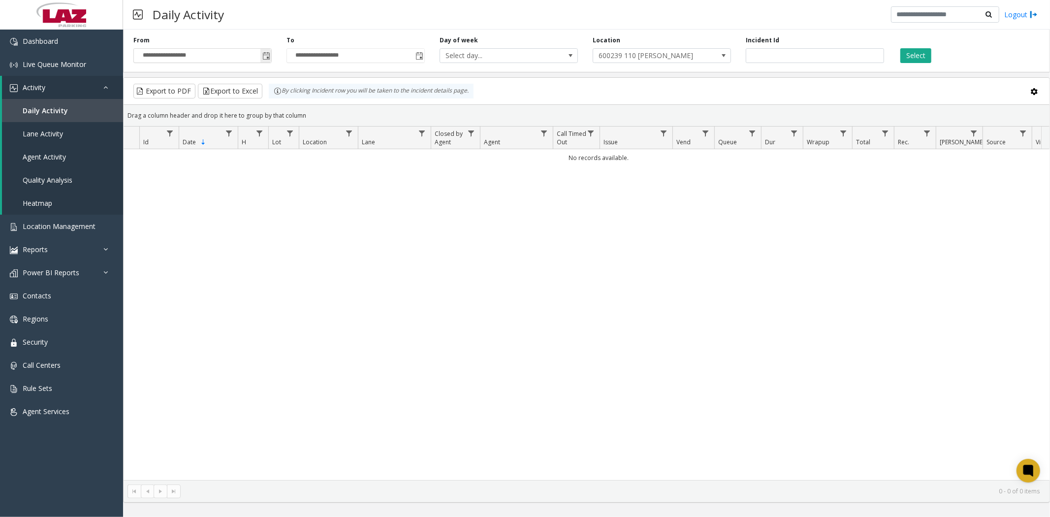
click at [266, 58] on span "Toggle popup" at bounding box center [266, 56] width 8 height 8
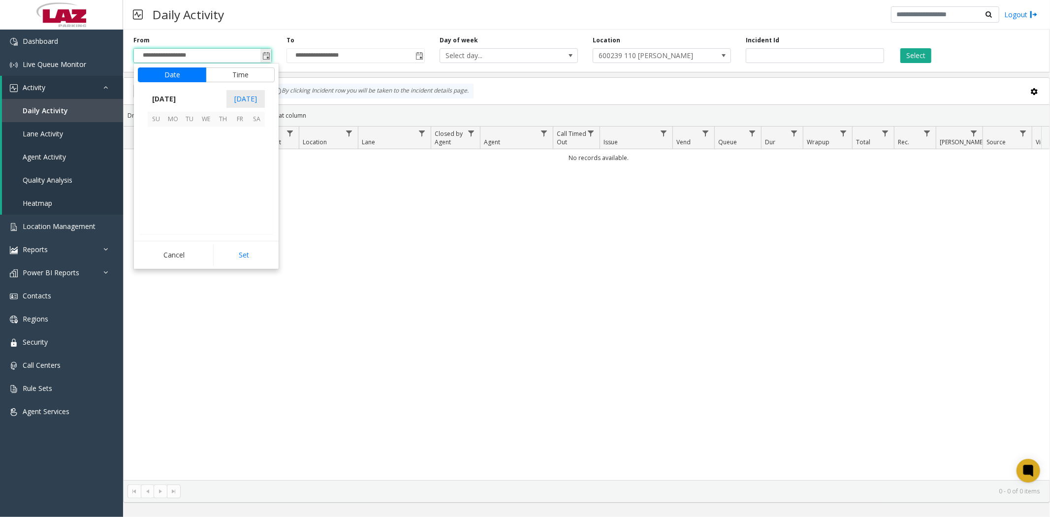
scroll to position [176609, 0]
click at [188, 187] on span "23" at bounding box center [189, 185] width 17 height 17
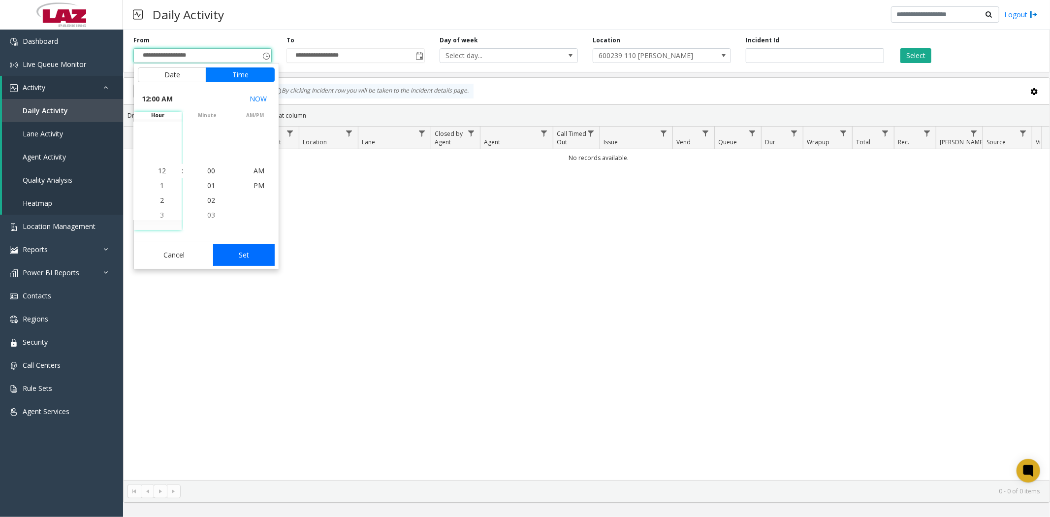
click at [236, 254] on button "Set" at bounding box center [244, 255] width 62 height 22
type input "**********"
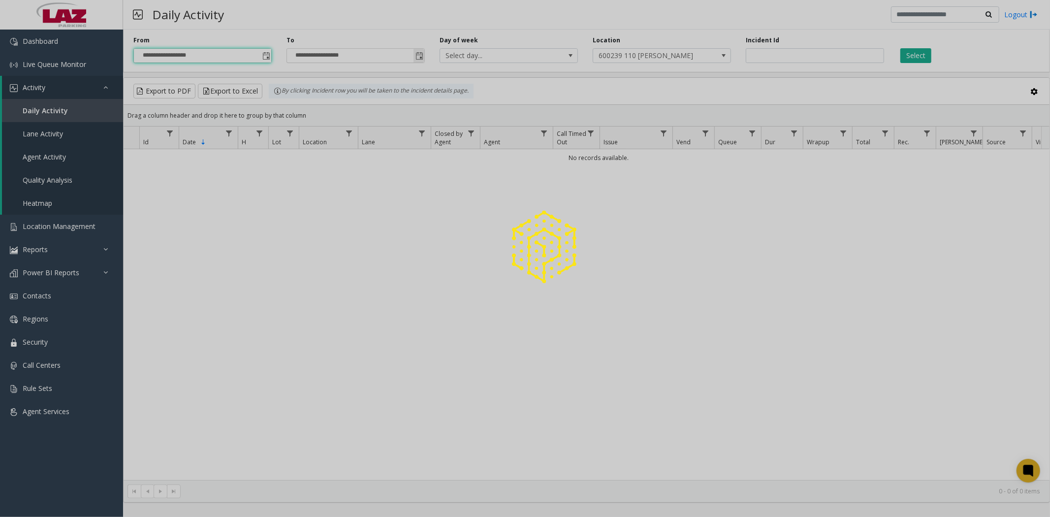
click at [415, 56] on app-root "**********" at bounding box center [525, 258] width 1050 height 517
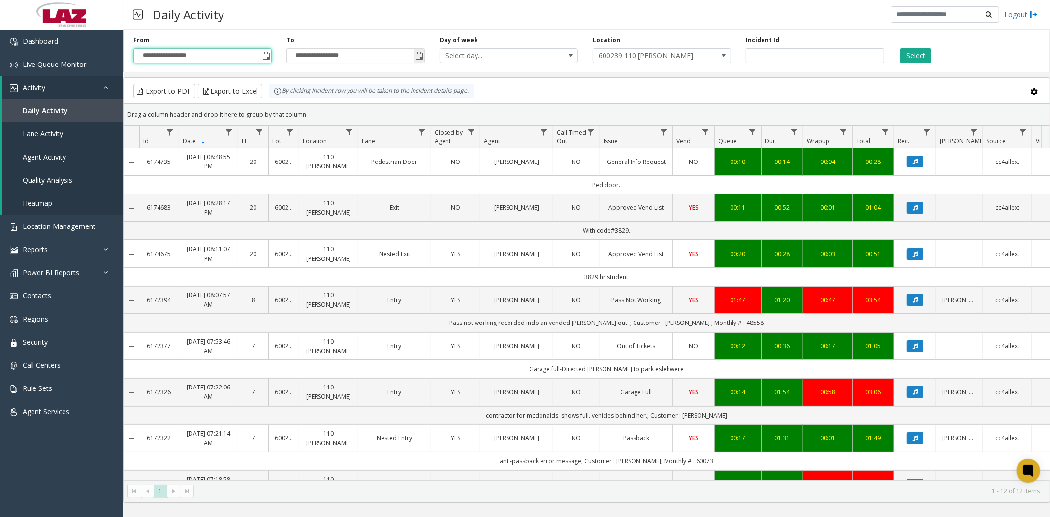
click at [419, 55] on span "Toggle popup" at bounding box center [419, 56] width 8 height 8
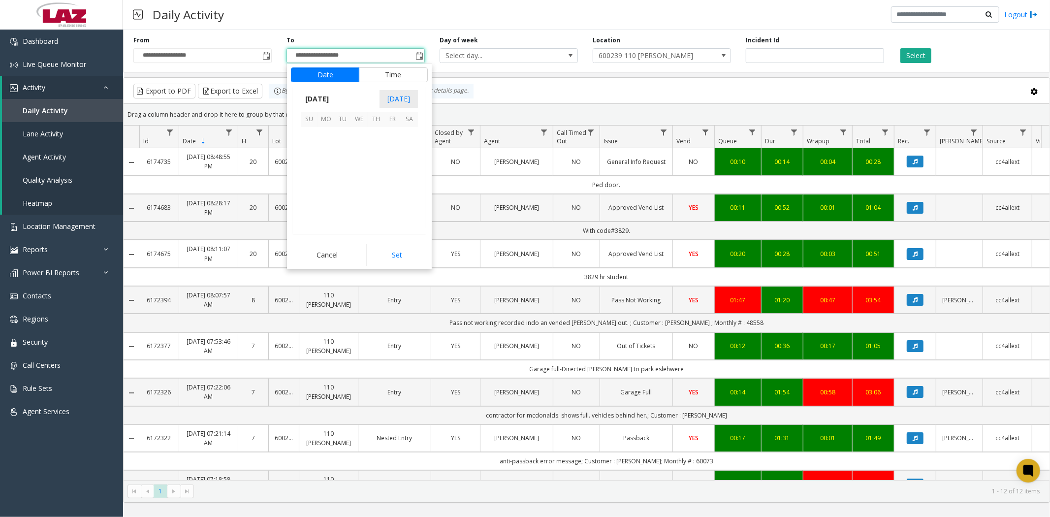
scroll to position [15, 0]
click at [342, 184] on span "23" at bounding box center [342, 185] width 17 height 17
click at [388, 256] on button "Set" at bounding box center [397, 255] width 62 height 22
type input "**********"
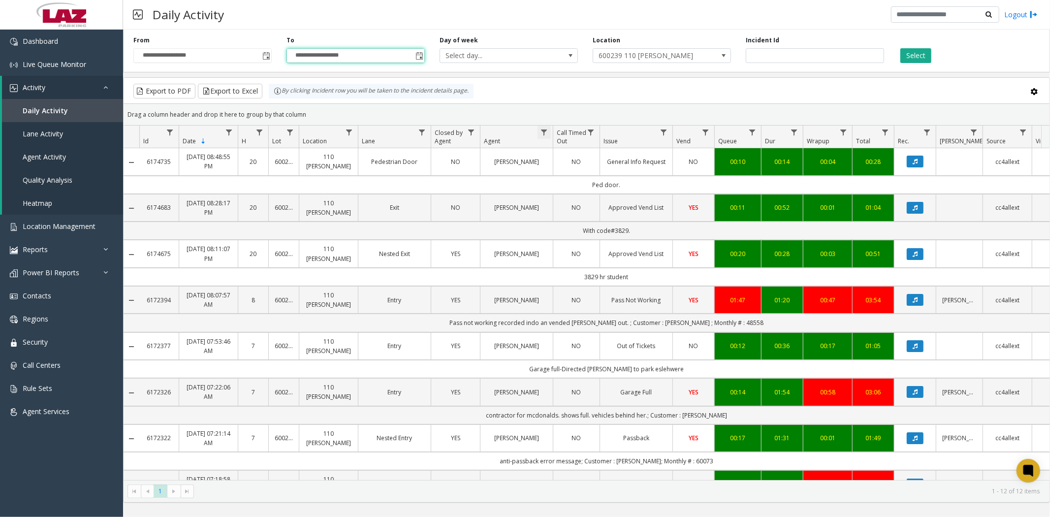
click at [542, 129] on span "Data table" at bounding box center [544, 132] width 8 height 8
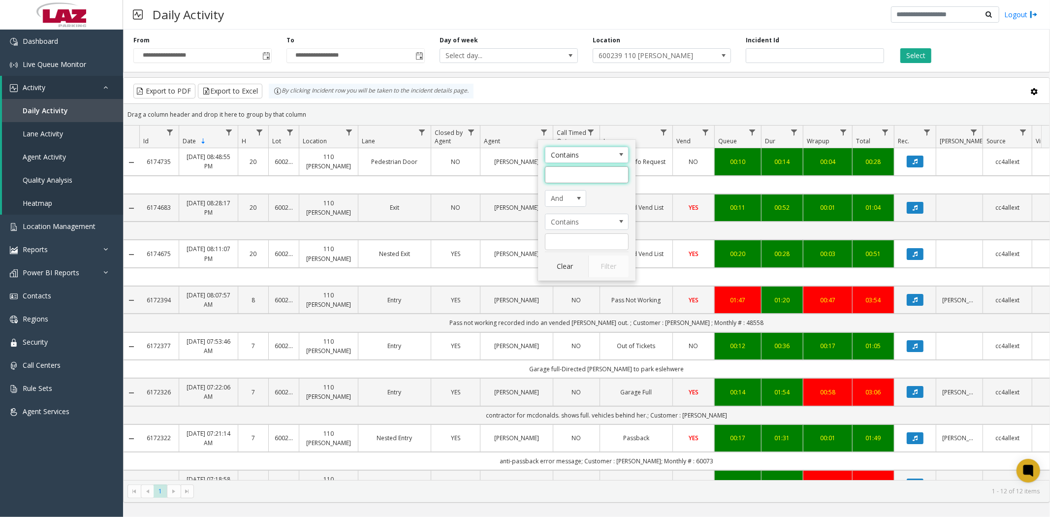
click at [575, 172] on input "Agent Filter" at bounding box center [587, 174] width 84 height 17
type input "***"
click at [598, 269] on button "Filter" at bounding box center [608, 266] width 40 height 22
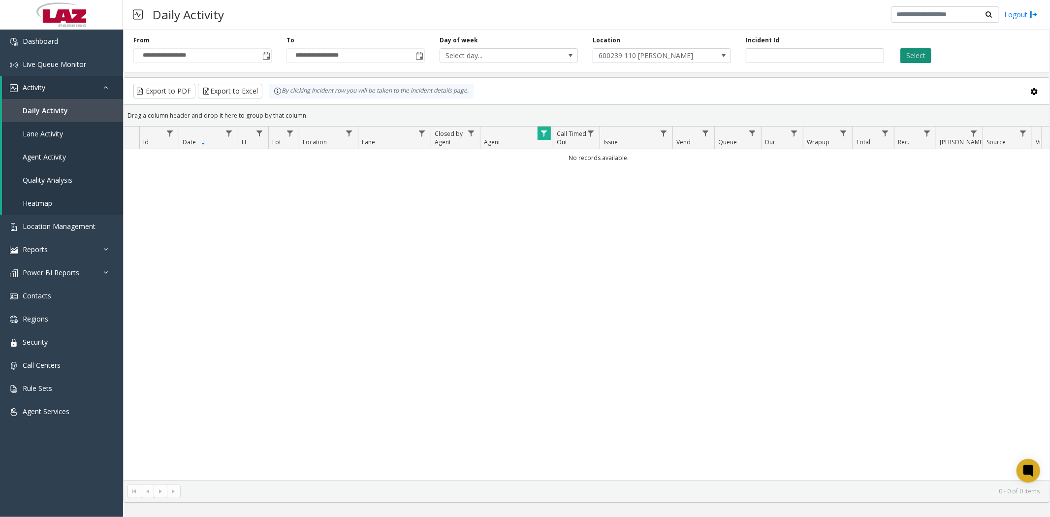
click at [919, 55] on button "Select" at bounding box center [915, 55] width 31 height 15
click at [539, 138] on link "Data table" at bounding box center [543, 132] width 13 height 13
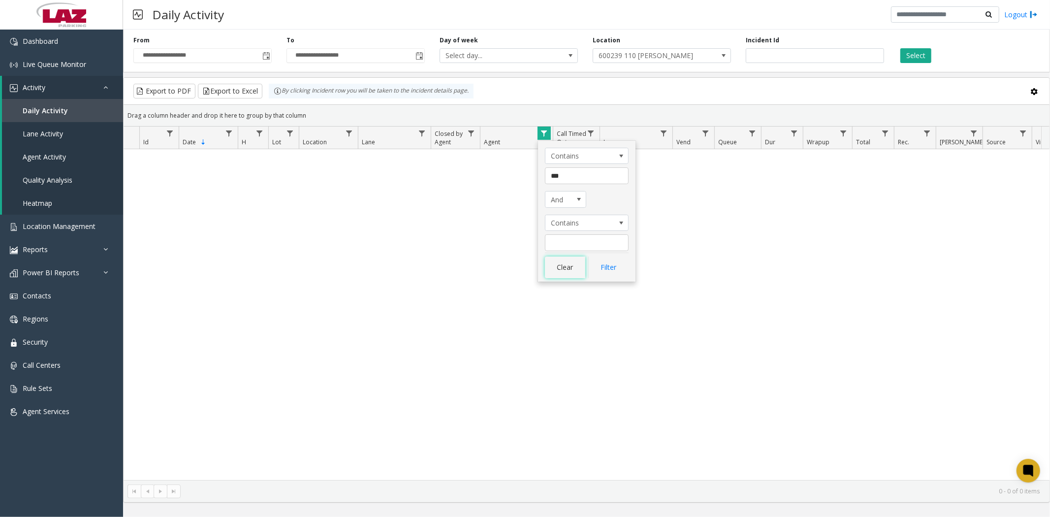
drag, startPoint x: 565, startPoint y: 267, endPoint x: 535, endPoint y: 361, distance: 98.7
click at [535, 361] on app-root "**********" at bounding box center [525, 258] width 1050 height 517
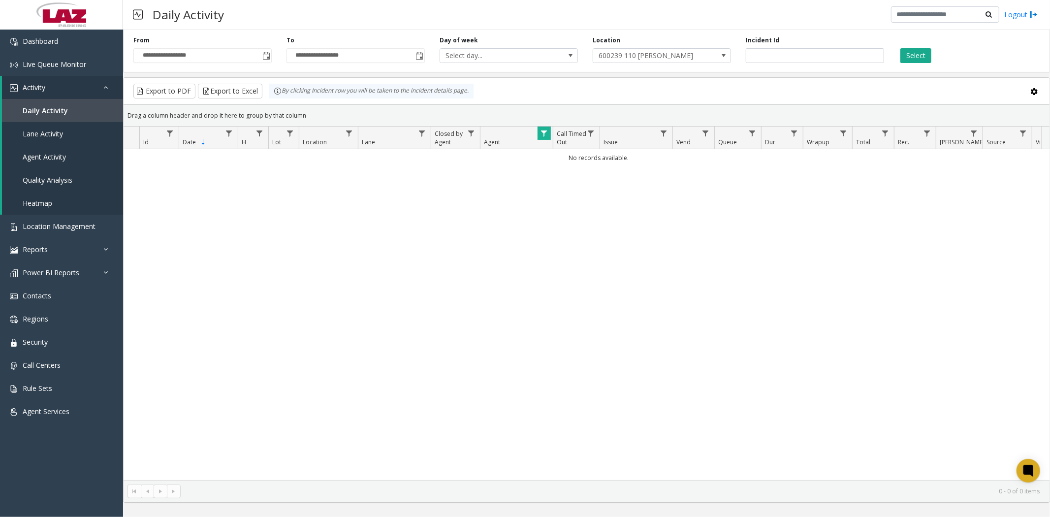
click at [535, 361] on div "No records available." at bounding box center [587, 314] width 926 height 331
click at [541, 125] on kendo-grid-group-panel "Drag a column header and drop it here to group by that column" at bounding box center [587, 116] width 926 height 22
click at [541, 133] on span "Data table" at bounding box center [544, 133] width 8 height 8
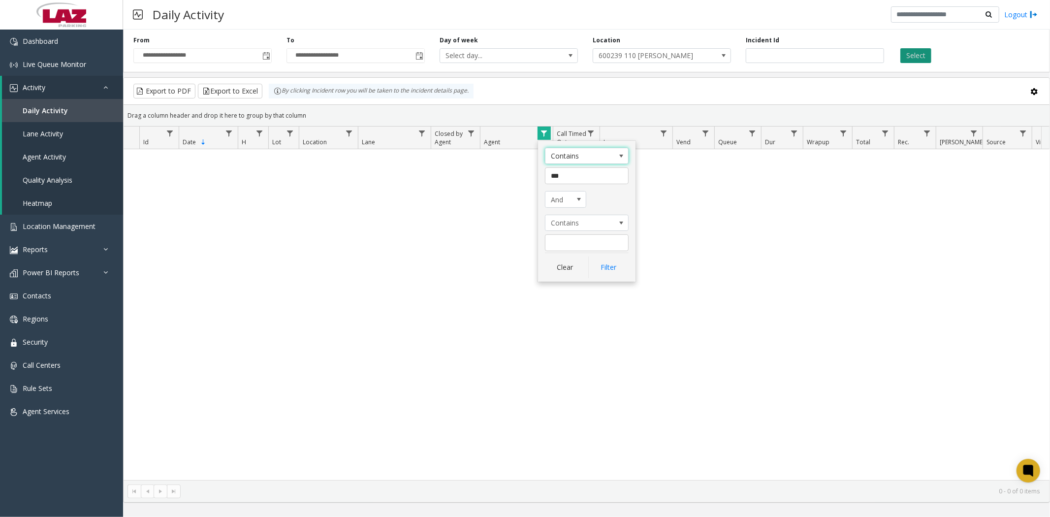
click at [913, 57] on button "Select" at bounding box center [915, 55] width 31 height 15
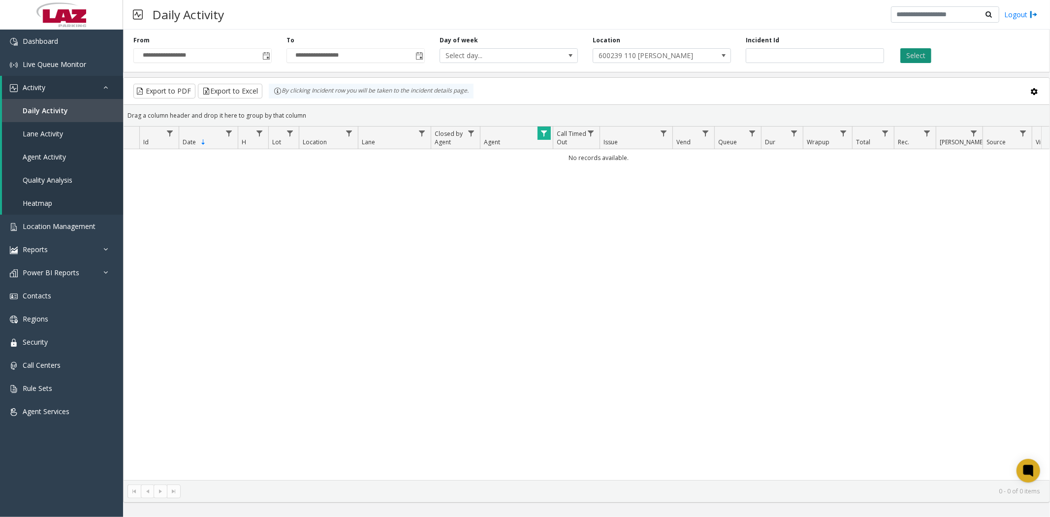
click at [913, 57] on button "Select" at bounding box center [915, 55] width 31 height 15
click at [720, 56] on span at bounding box center [724, 56] width 8 height 8
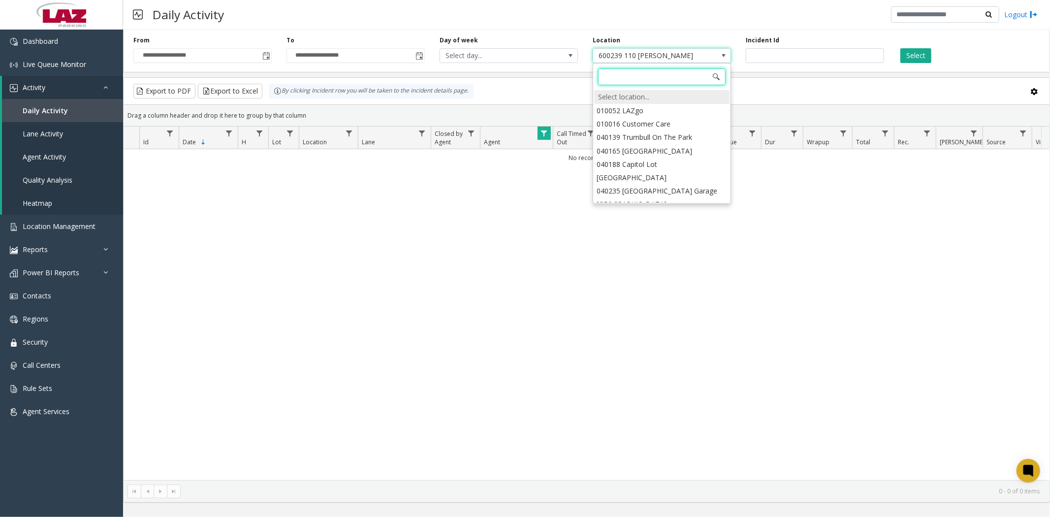
scroll to position [8024, 0]
click at [632, 99] on div "Select location..." at bounding box center [661, 97] width 135 height 14
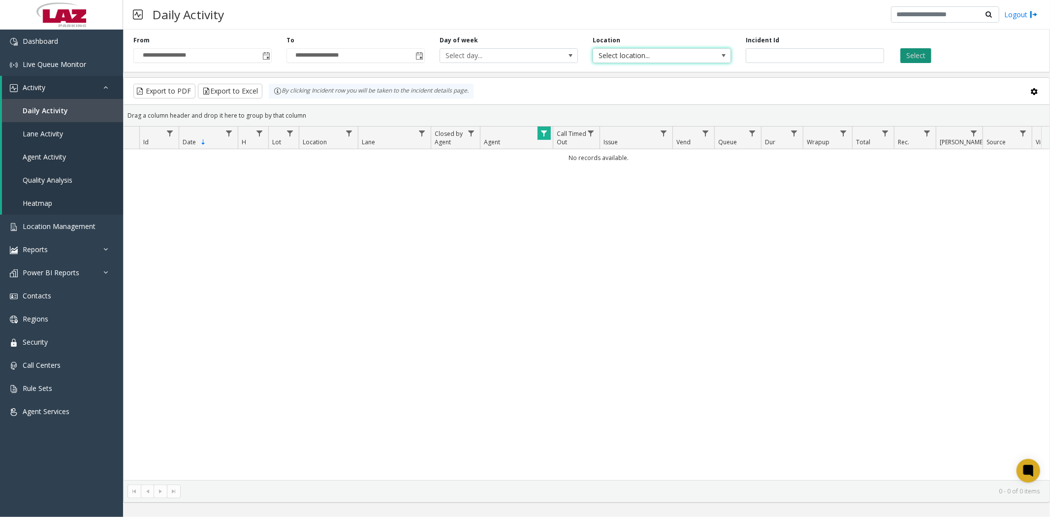
click at [917, 54] on button "Select" at bounding box center [915, 55] width 31 height 15
